Goal: Use online tool/utility: Utilize a website feature to perform a specific function

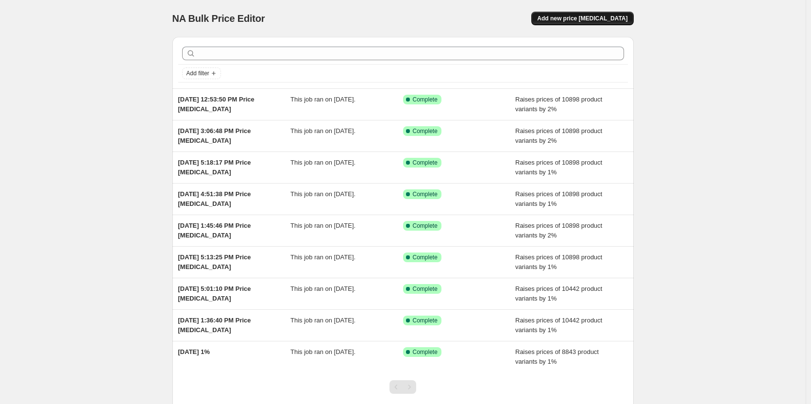
click at [599, 16] on span "Add new price [MEDICAL_DATA]" at bounding box center [582, 19] width 90 height 8
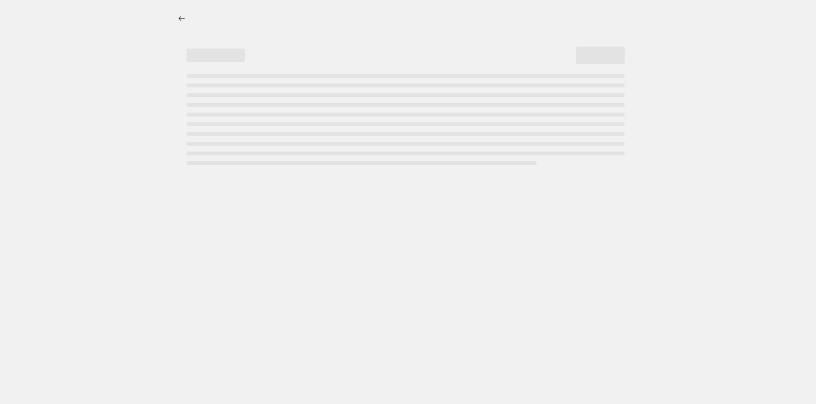
select select "percentage"
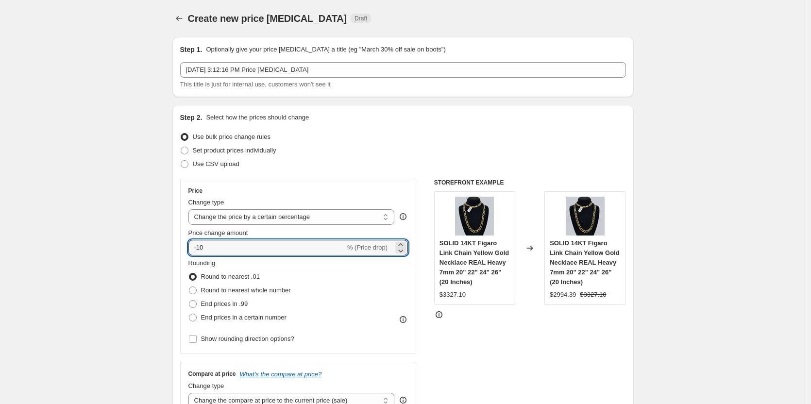
drag, startPoint x: 214, startPoint y: 249, endPoint x: 188, endPoint y: 252, distance: 26.4
click at [188, 252] on div "Price Change type Change the price to a certain amount Change the price by a ce…" at bounding box center [298, 266] width 236 height 175
type input "2"
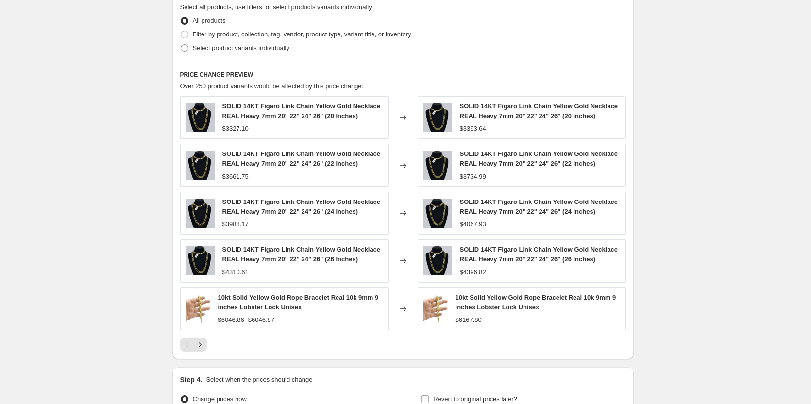
scroll to position [583, 0]
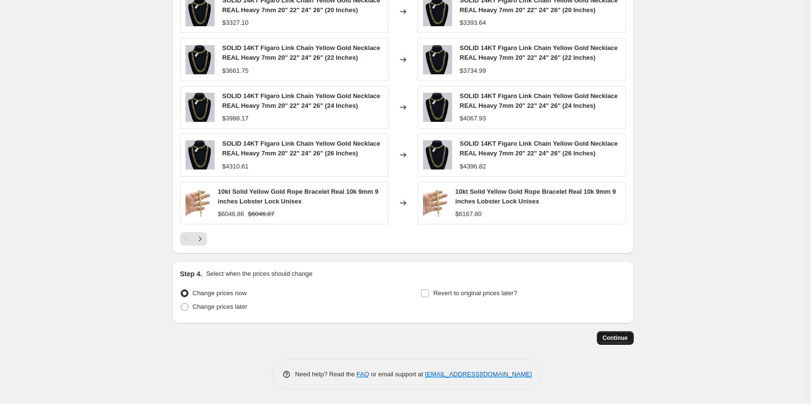
click at [610, 335] on span "Continue" at bounding box center [614, 338] width 25 height 8
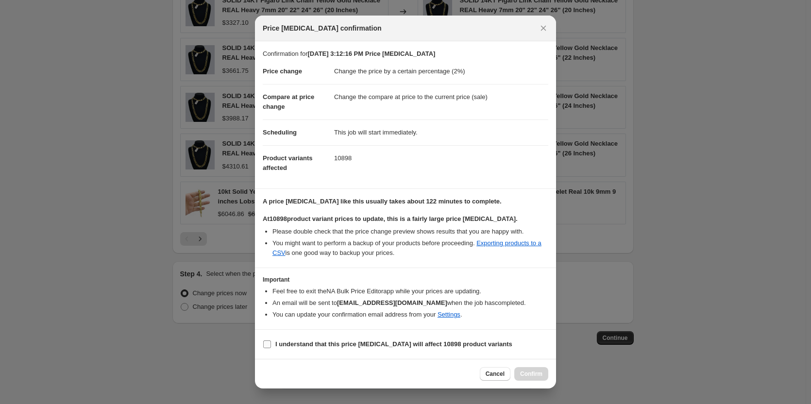
click at [265, 346] on input "I understand that this price [MEDICAL_DATA] will affect 10898 product variants" at bounding box center [267, 344] width 8 height 8
checkbox input "true"
click at [529, 370] on span "Confirm" at bounding box center [531, 374] width 22 height 8
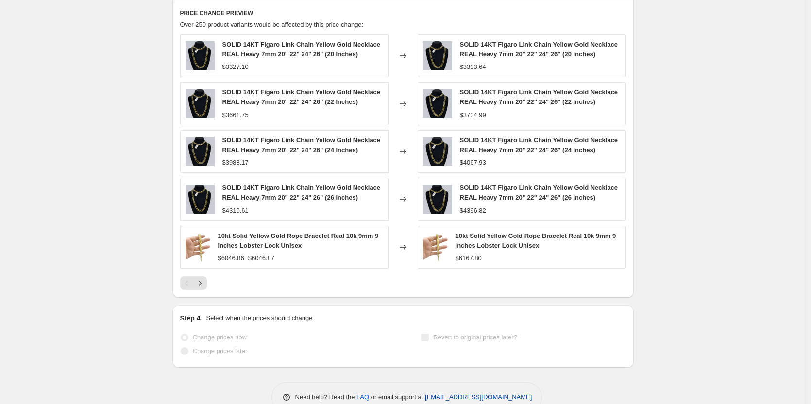
scroll to position [608, 0]
